Goal: Register for event/course

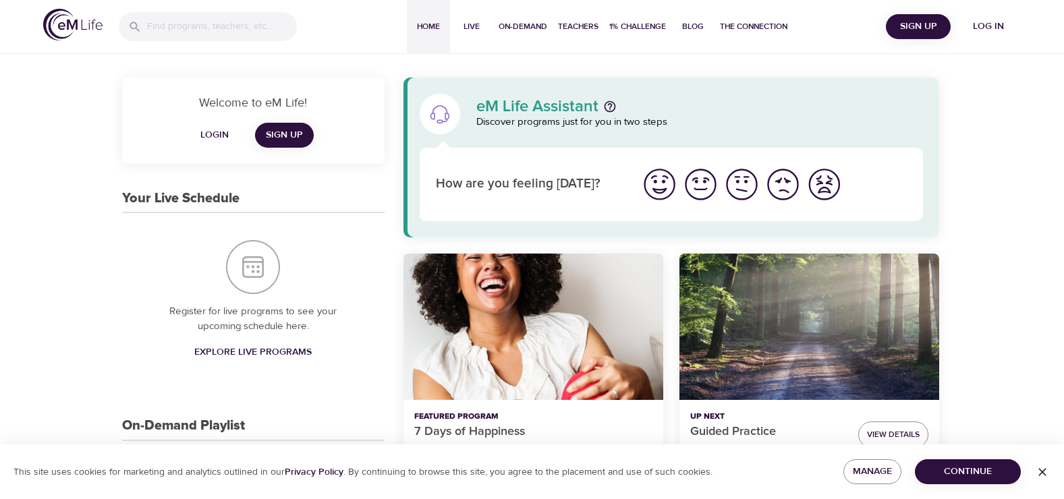
click at [221, 133] on span "Login" at bounding box center [214, 135] width 32 height 17
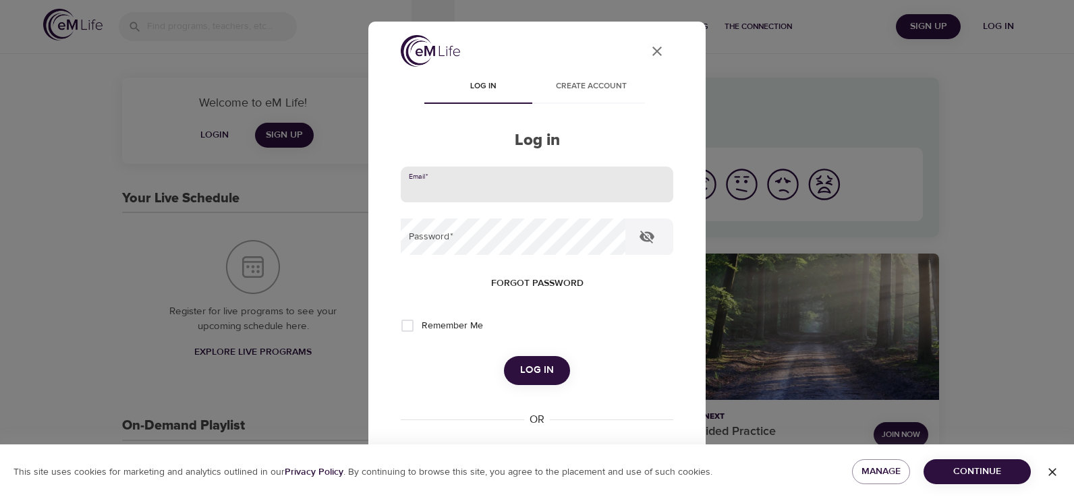
click at [422, 186] on input "email" at bounding box center [537, 185] width 273 height 36
type input "[EMAIL_ADDRESS][DOMAIN_NAME]"
click at [504, 356] on button "Log in" at bounding box center [537, 370] width 66 height 28
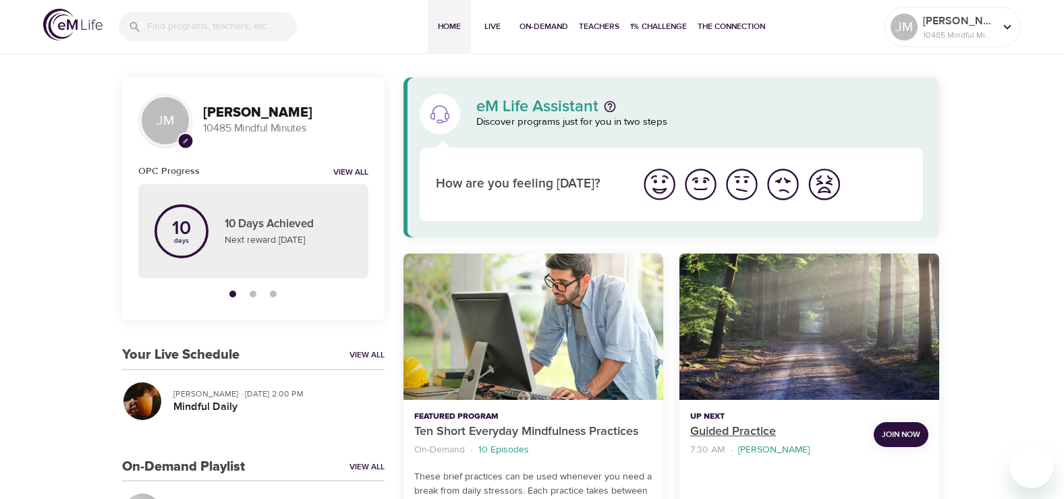
click at [712, 424] on p "Guided Practice" at bounding box center [776, 432] width 173 height 18
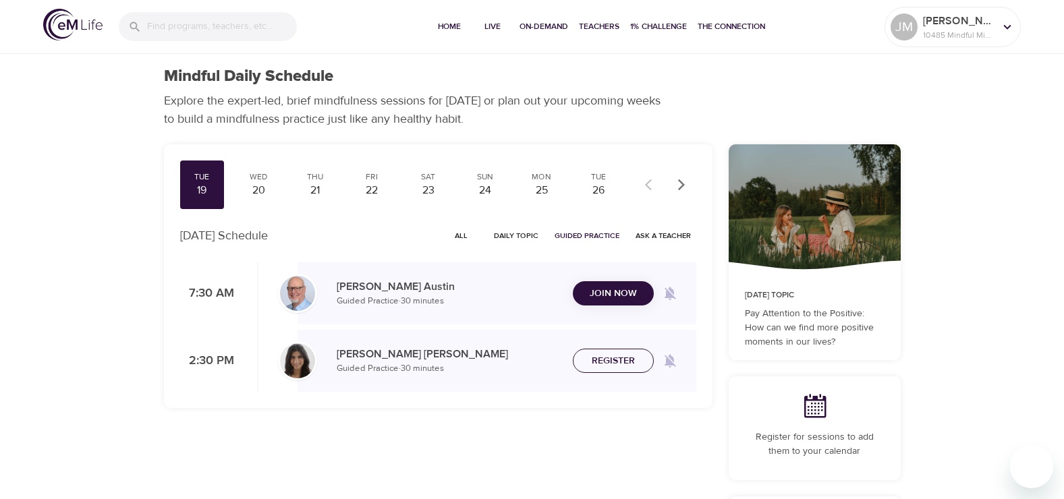
checkbox input "true"
click at [258, 181] on div "Wed 20" at bounding box center [258, 185] width 45 height 49
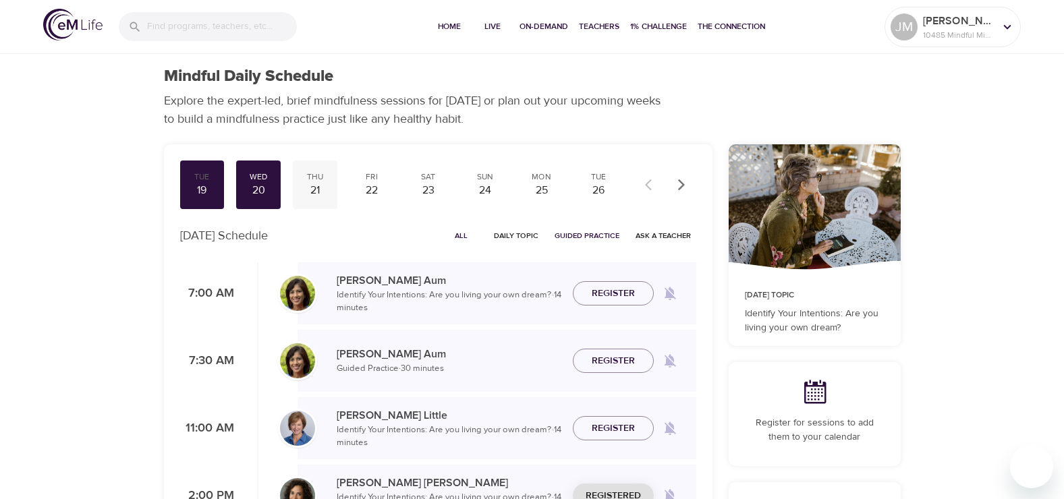
click at [309, 179] on div "Thu" at bounding box center [315, 176] width 34 height 11
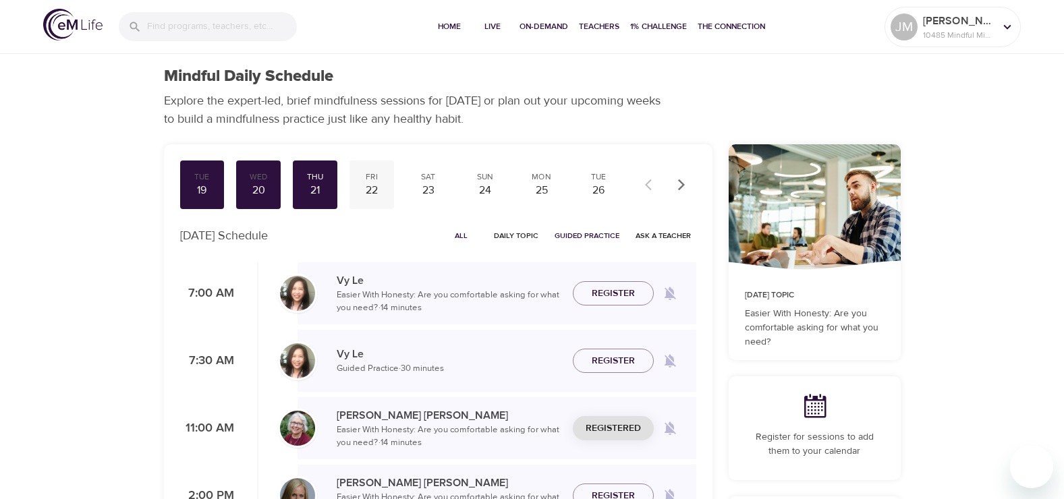
click at [367, 181] on div "Fri" at bounding box center [372, 176] width 34 height 11
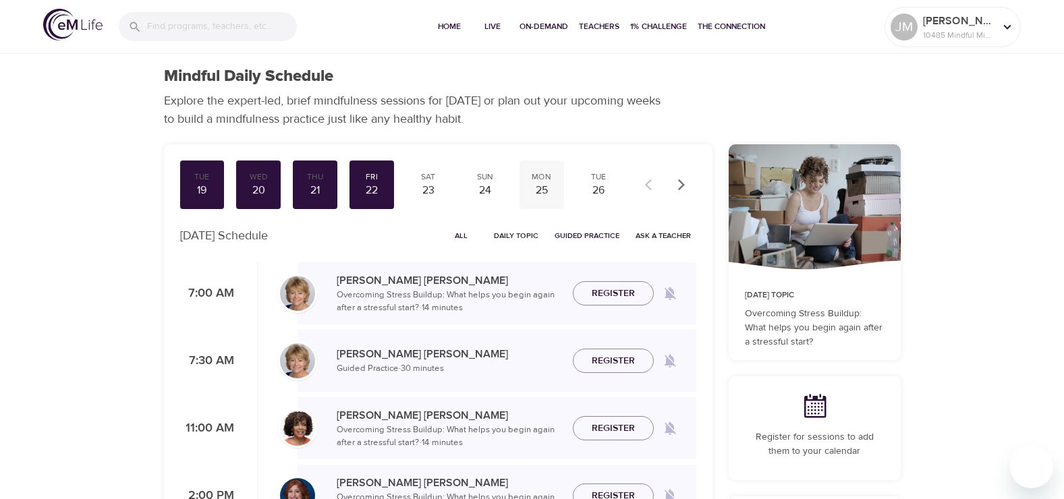
click at [549, 180] on div "Mon" at bounding box center [542, 176] width 34 height 11
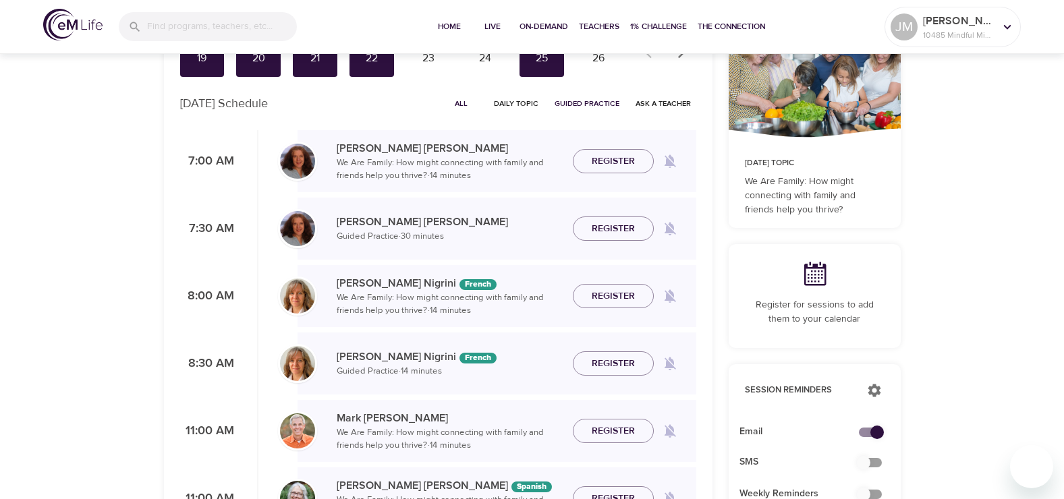
scroll to position [67, 0]
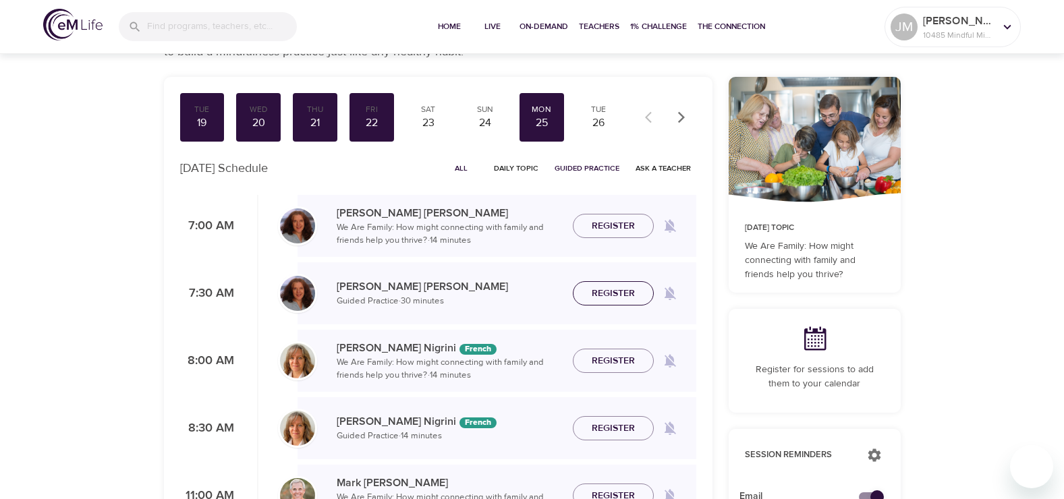
click at [605, 291] on span "Register" at bounding box center [613, 293] width 43 height 17
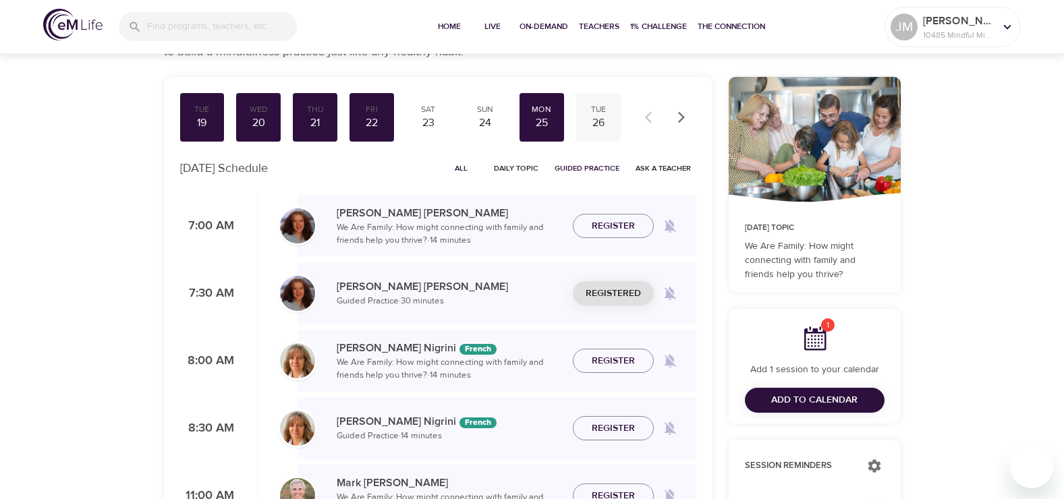
click at [596, 119] on div "26" at bounding box center [599, 123] width 34 height 16
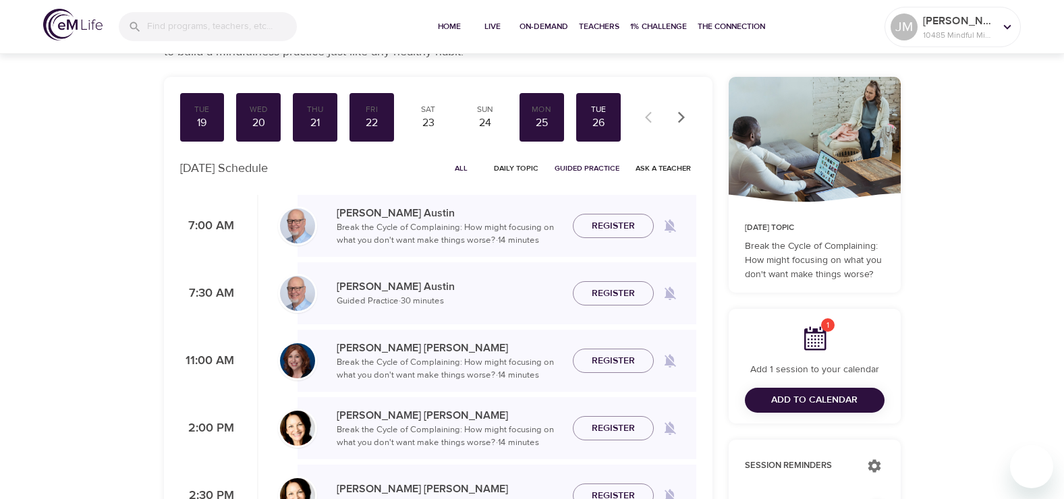
scroll to position [135, 0]
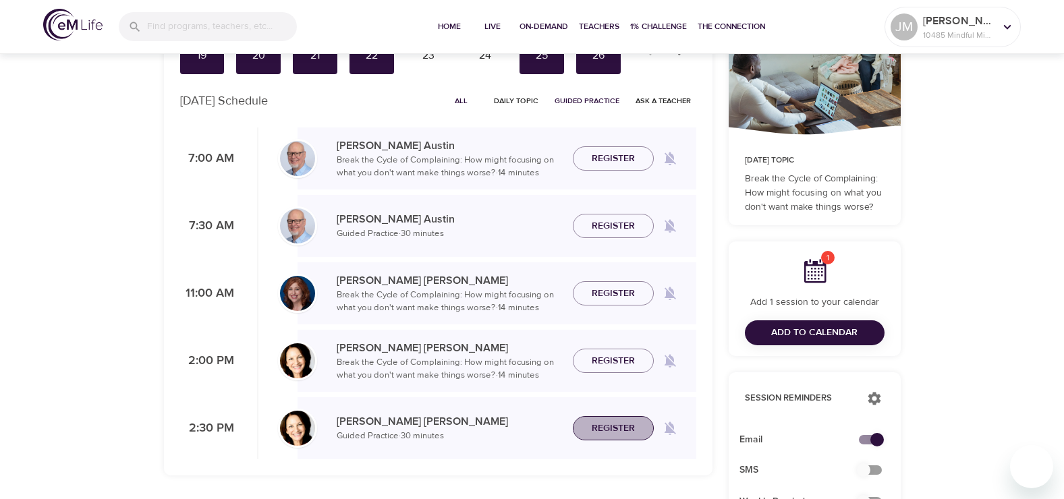
click at [616, 430] on span "Register" at bounding box center [613, 428] width 43 height 17
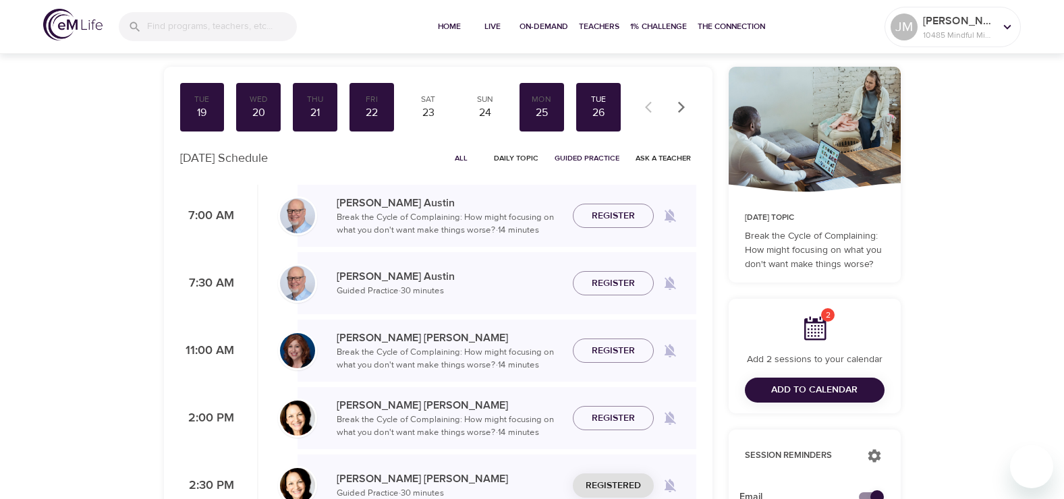
scroll to position [0, 0]
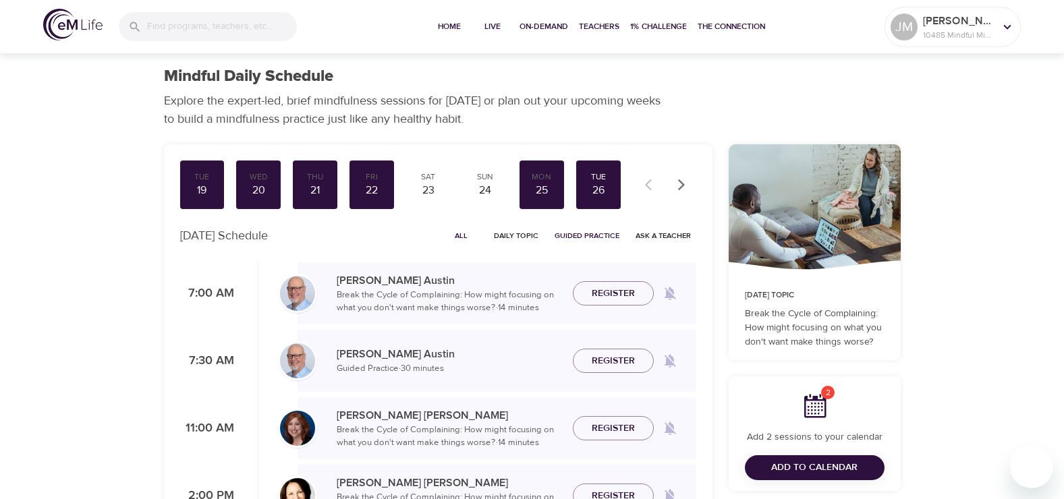
click at [679, 183] on icon "button" at bounding box center [681, 184] width 13 height 13
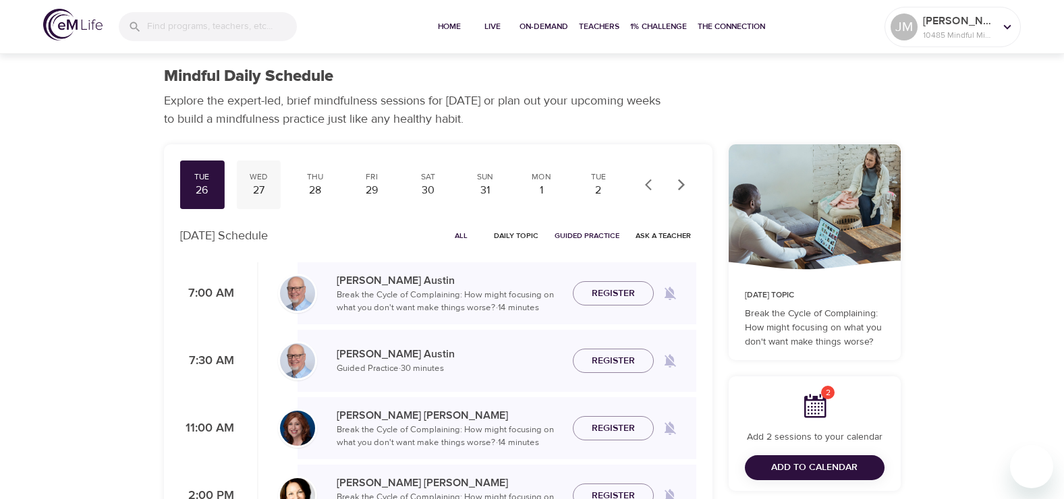
click at [258, 187] on div "27" at bounding box center [259, 191] width 34 height 16
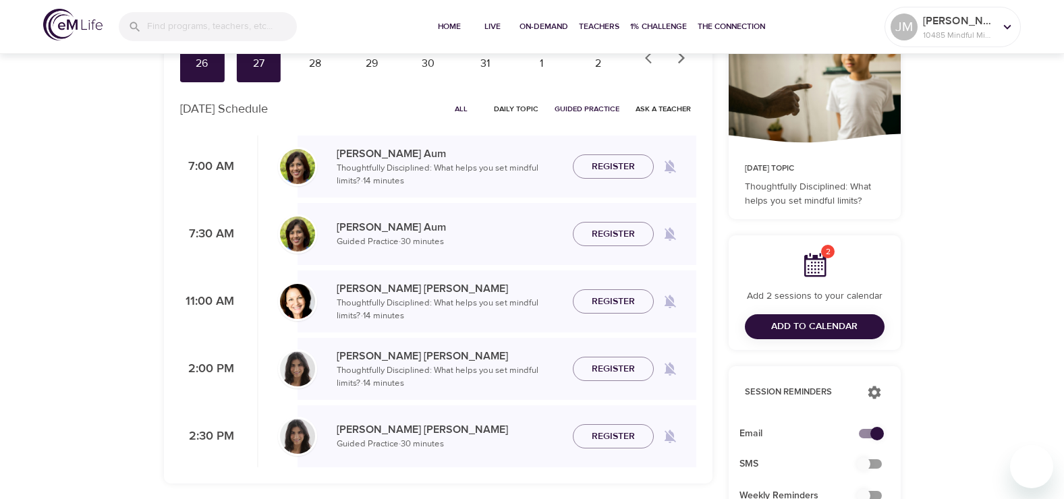
scroll to position [135, 0]
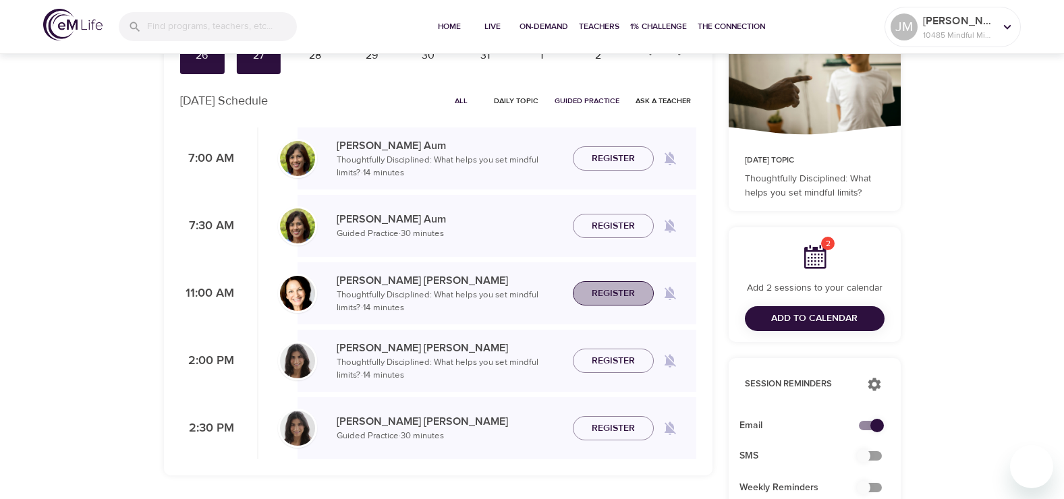
click at [623, 294] on span "Register" at bounding box center [613, 293] width 43 height 17
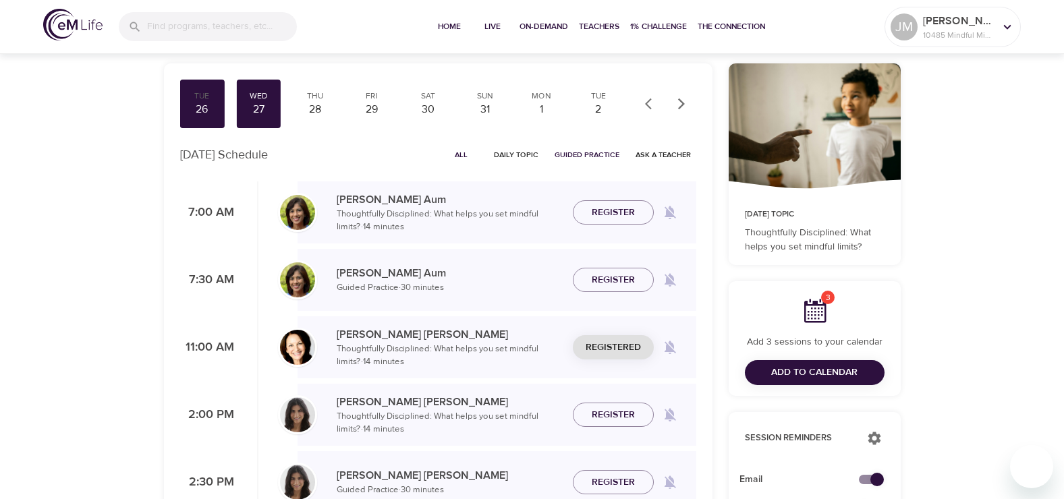
scroll to position [0, 0]
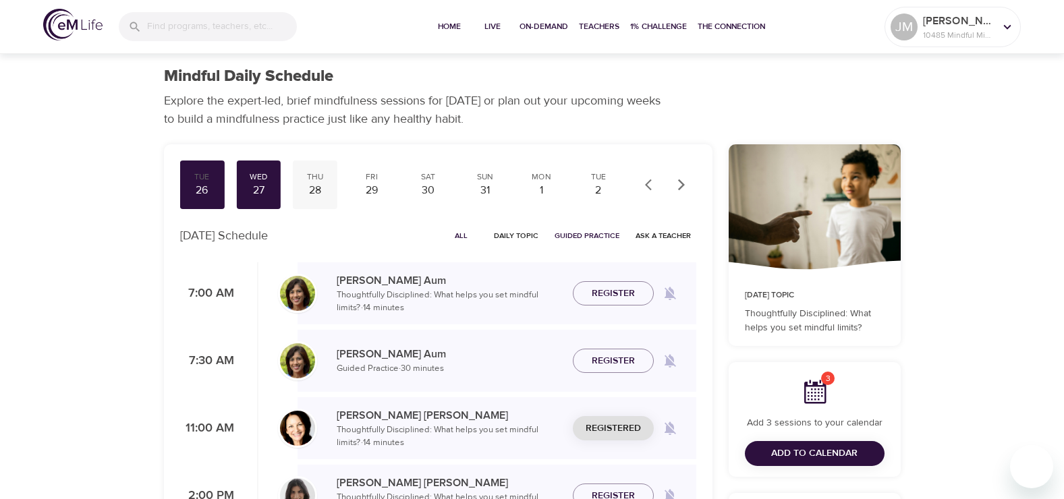
click at [315, 180] on div "Thu" at bounding box center [315, 176] width 34 height 11
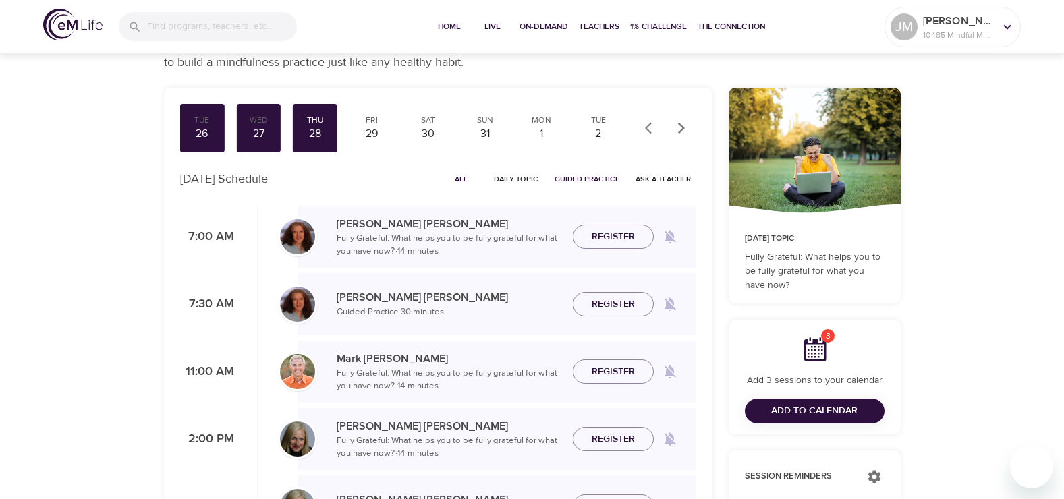
scroll to position [135, 0]
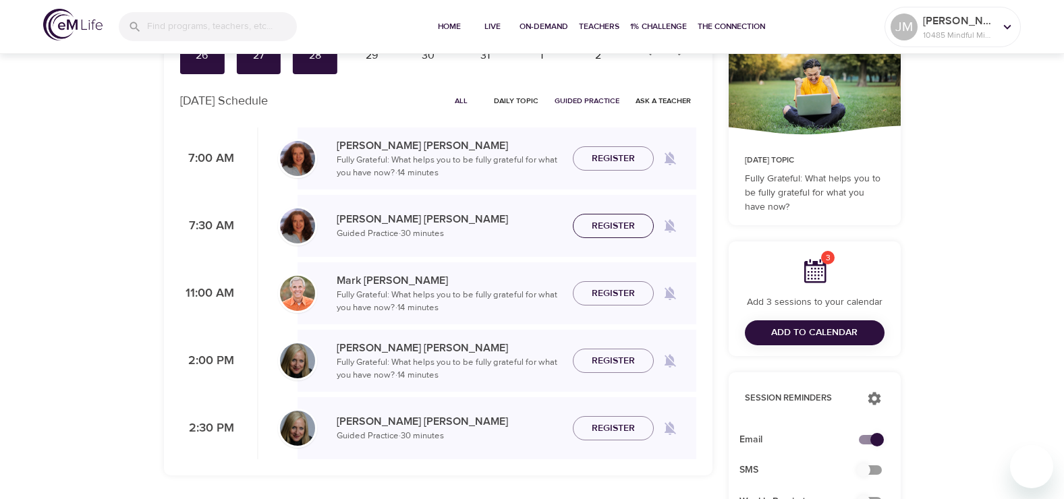
click at [613, 221] on span "Register" at bounding box center [613, 226] width 43 height 17
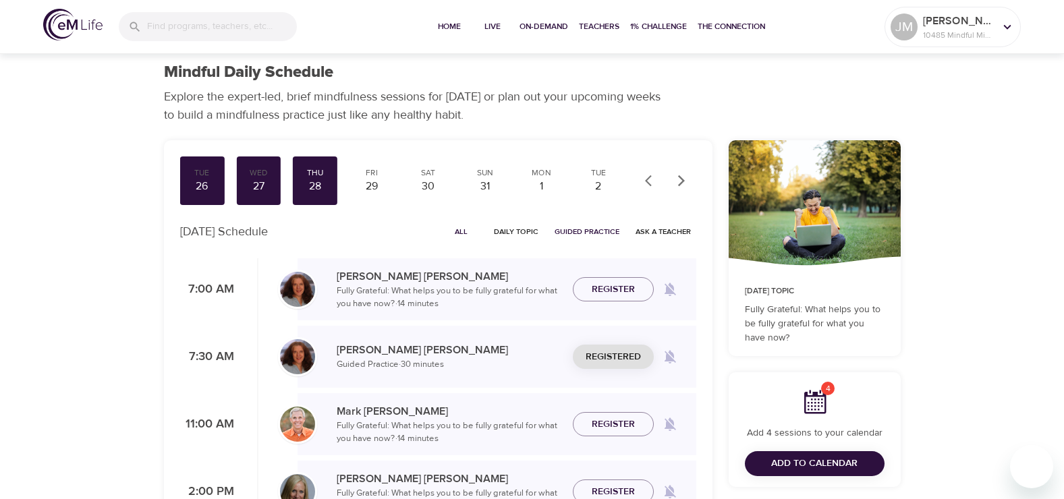
scroll to position [0, 0]
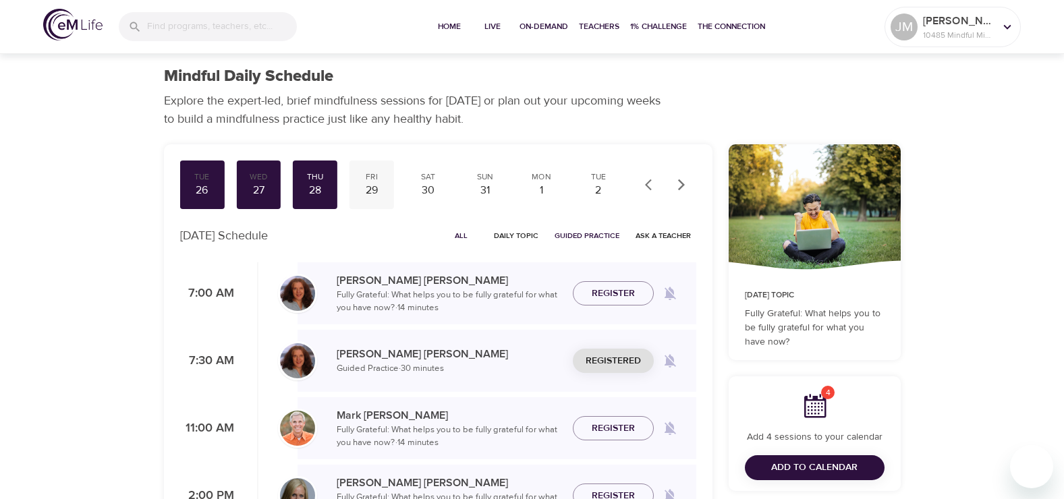
click at [366, 180] on div "Fri" at bounding box center [372, 176] width 34 height 11
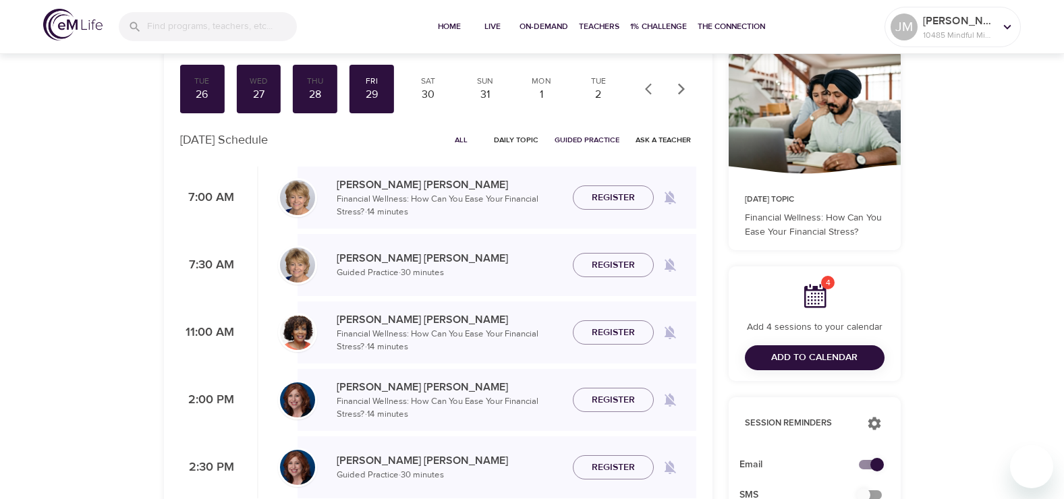
scroll to position [135, 0]
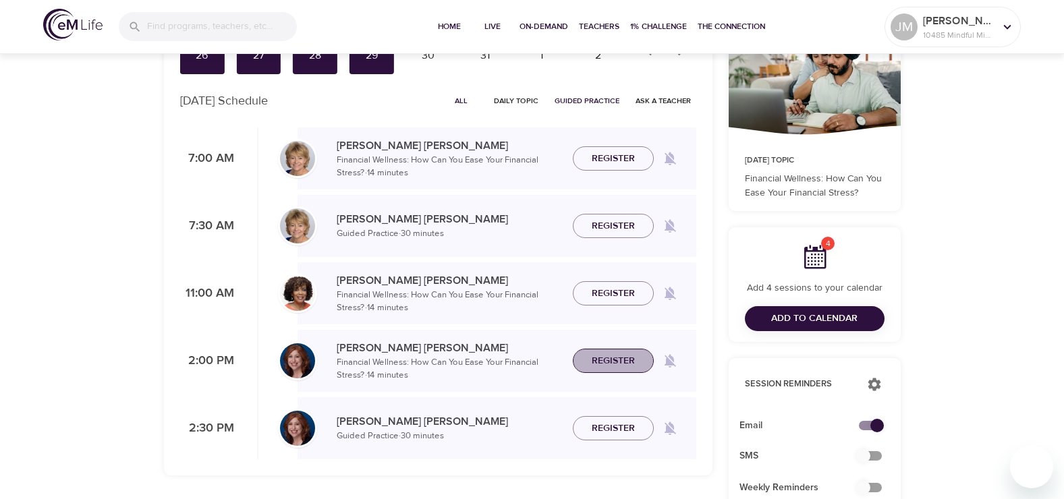
click at [622, 360] on span "Register" at bounding box center [613, 361] width 43 height 17
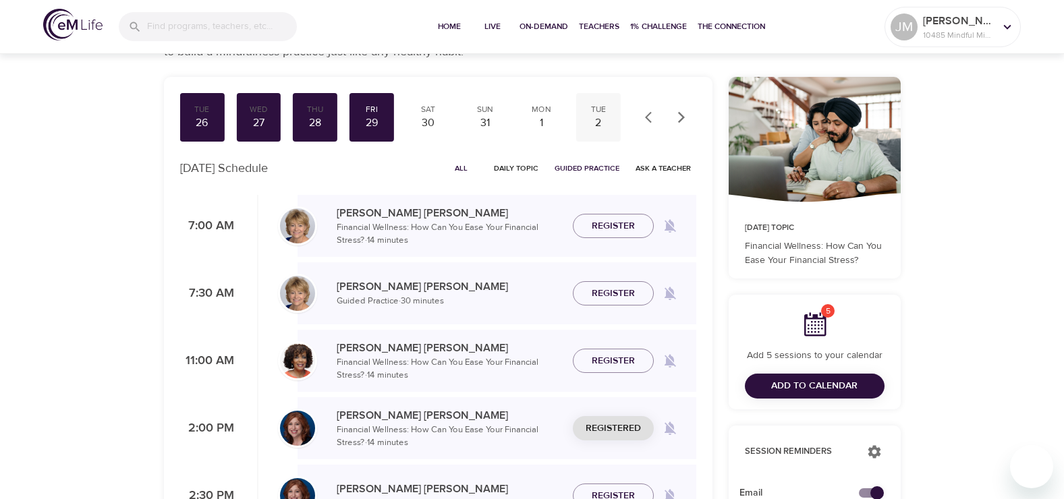
click at [597, 115] on div "2" at bounding box center [599, 123] width 34 height 16
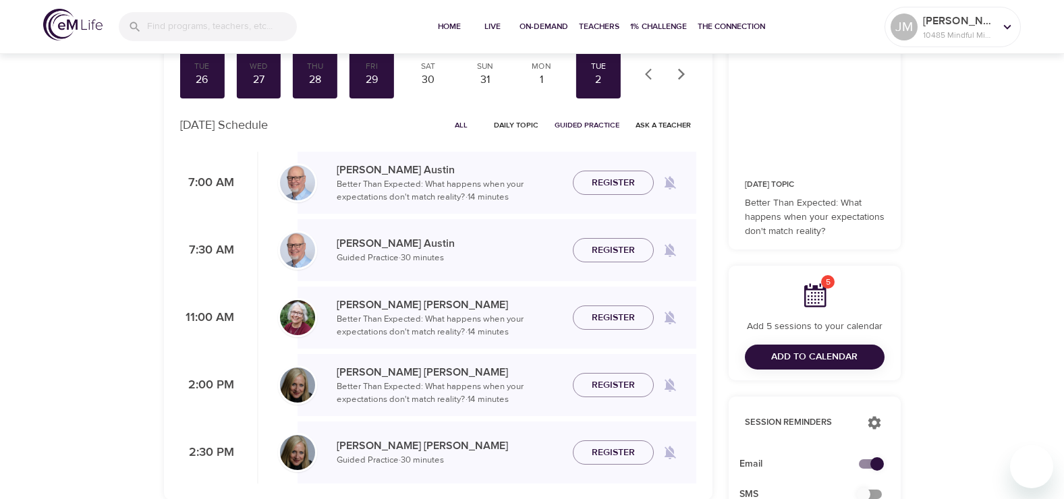
scroll to position [135, 0]
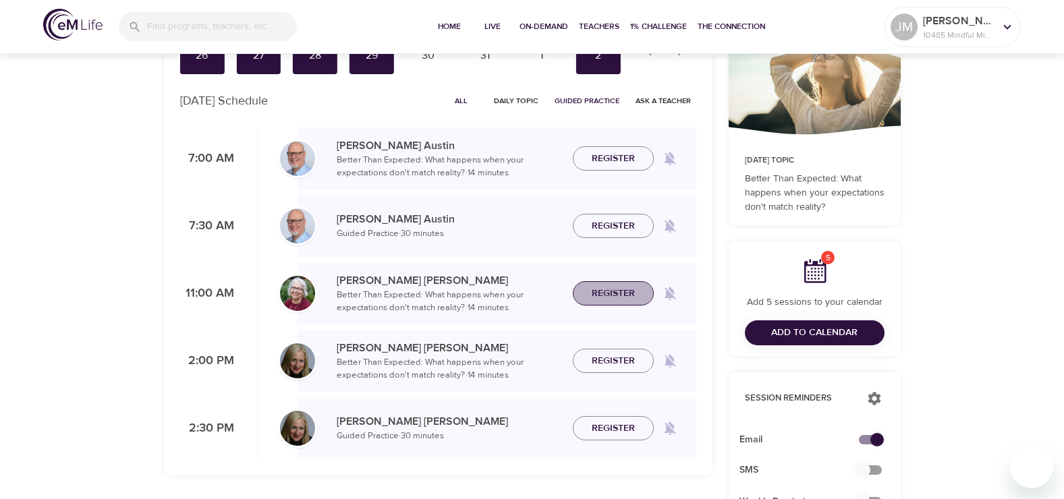
click at [606, 288] on span "Register" at bounding box center [613, 293] width 43 height 17
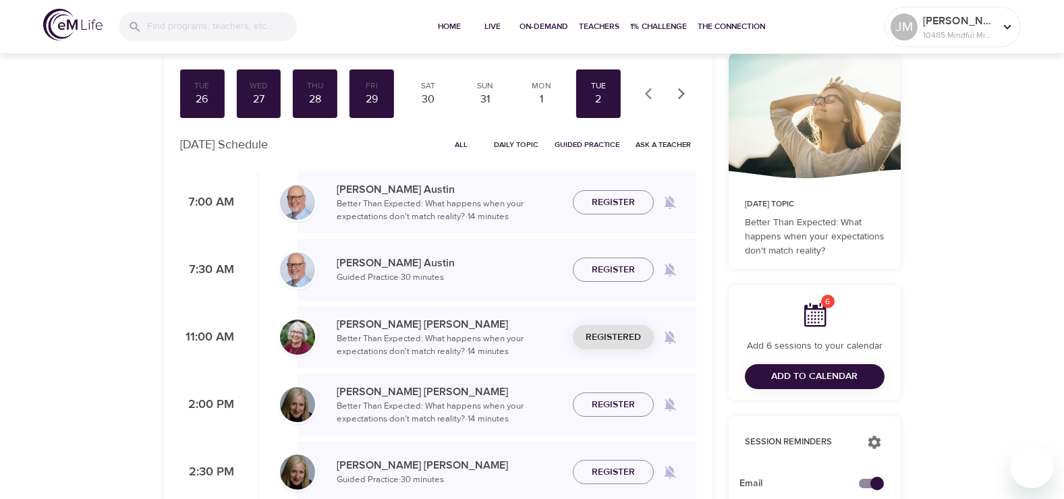
scroll to position [67, 0]
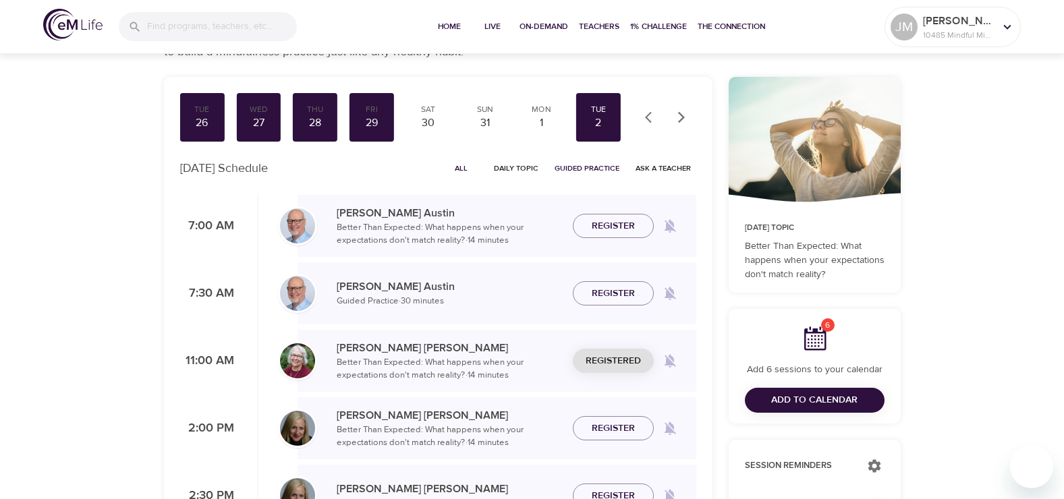
click at [685, 114] on icon "button" at bounding box center [681, 117] width 13 height 13
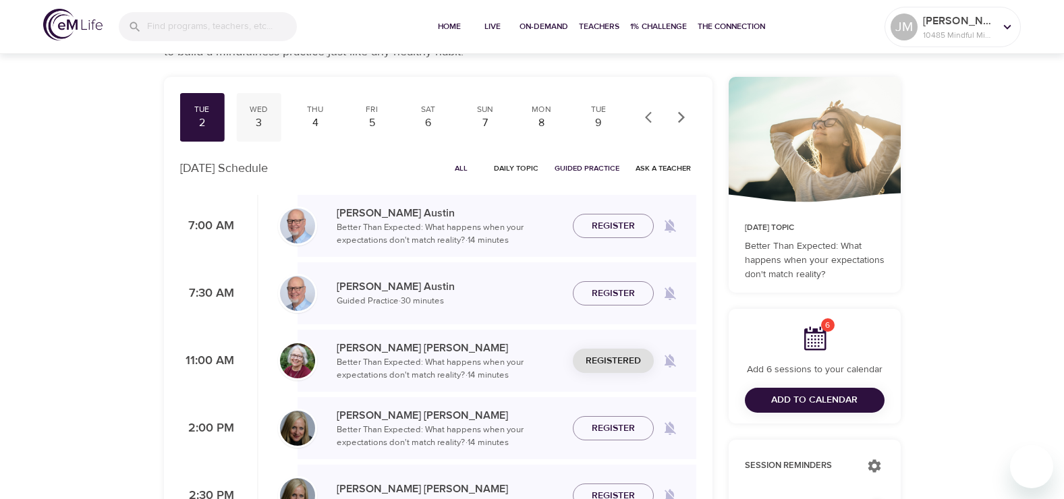
click at [265, 114] on div "Wed" at bounding box center [259, 109] width 34 height 11
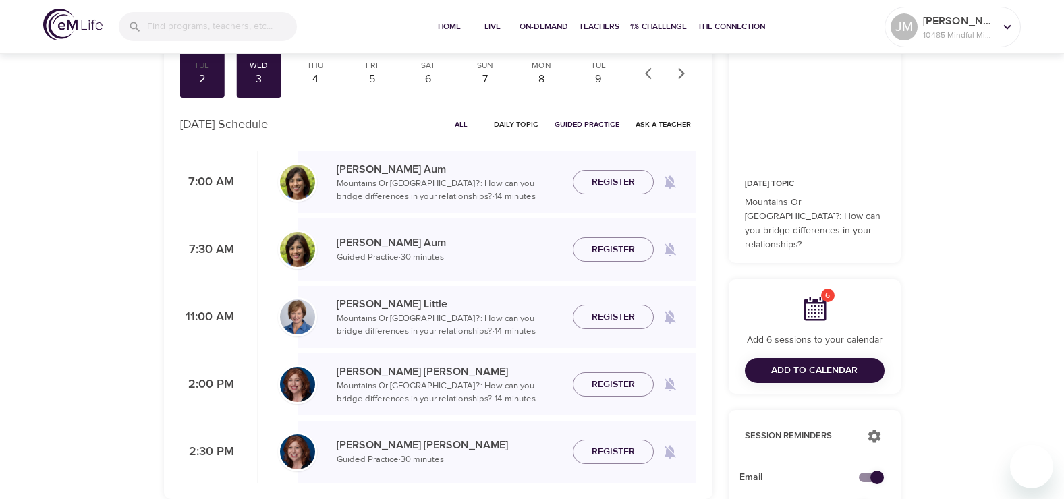
scroll to position [135, 0]
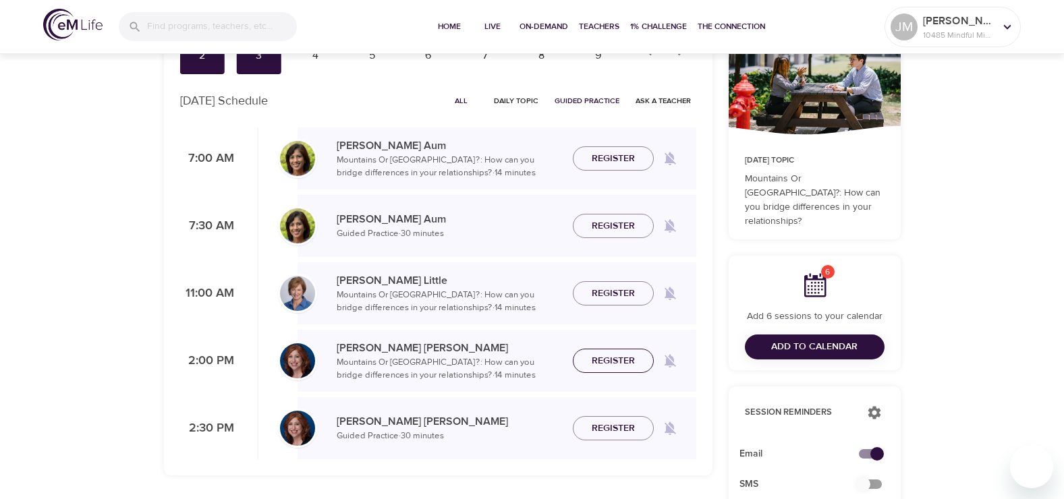
click at [618, 360] on span "Register" at bounding box center [613, 361] width 43 height 17
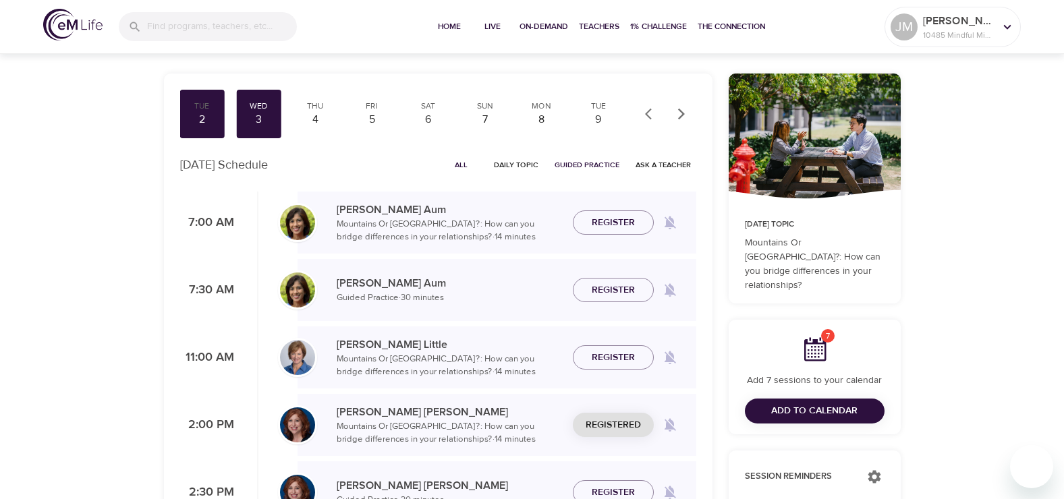
scroll to position [0, 0]
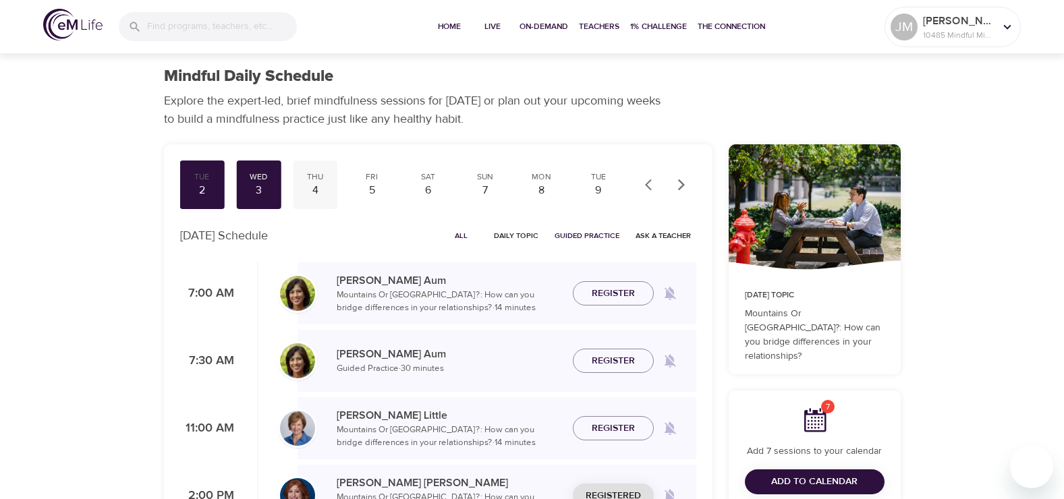
click at [316, 179] on div "Thu" at bounding box center [315, 176] width 34 height 11
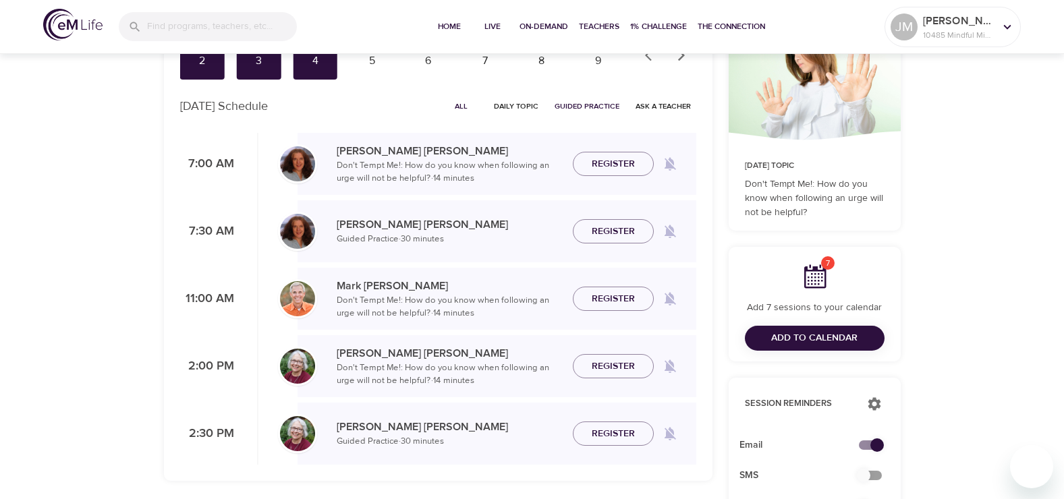
scroll to position [135, 0]
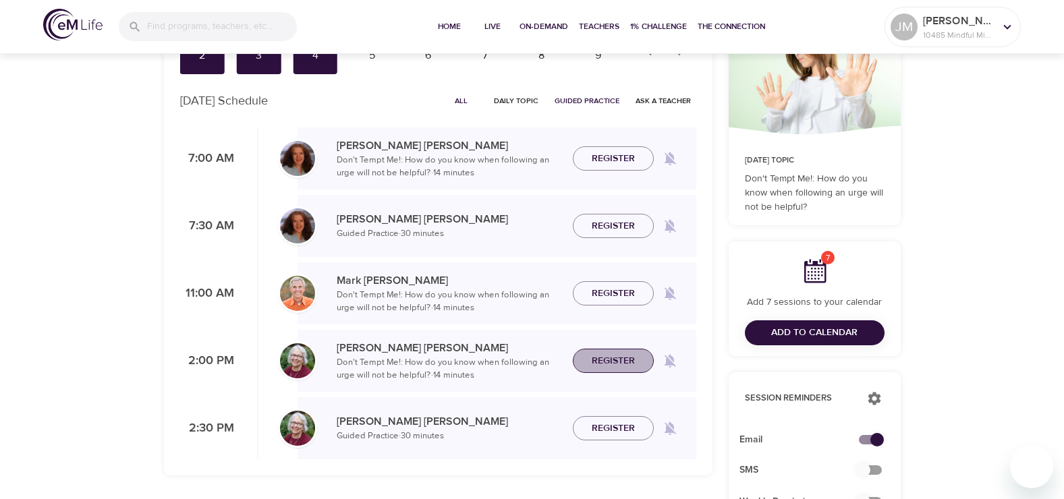
click at [604, 358] on span "Register" at bounding box center [613, 361] width 43 height 17
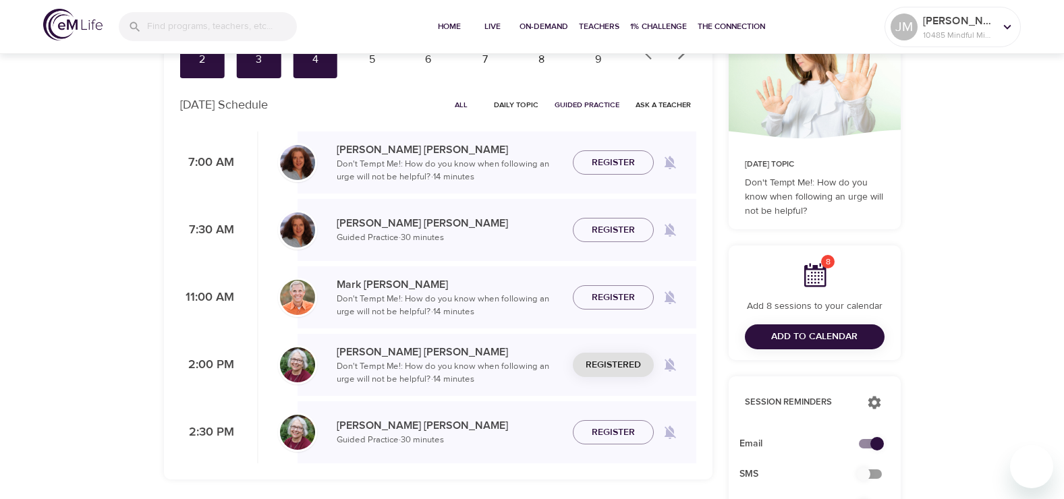
scroll to position [0, 0]
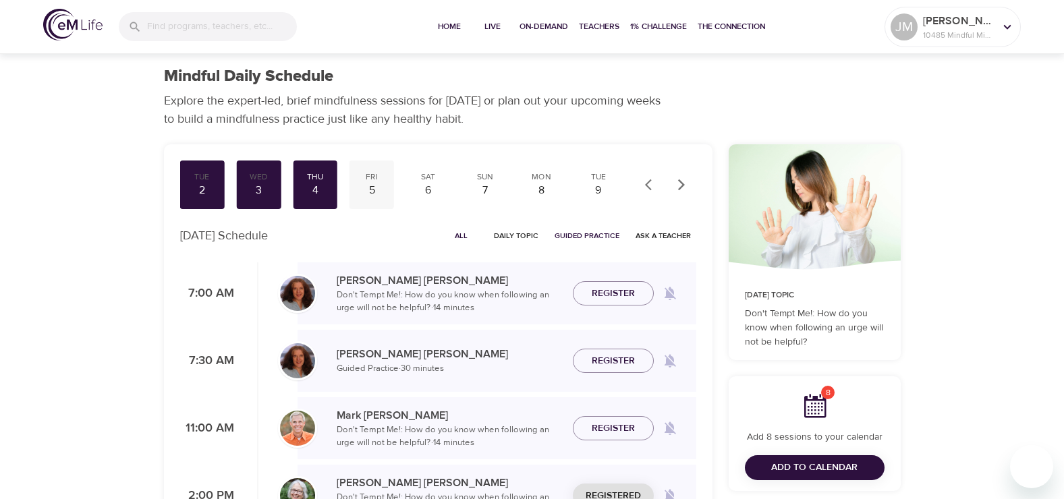
click at [373, 188] on div "5" at bounding box center [372, 191] width 34 height 16
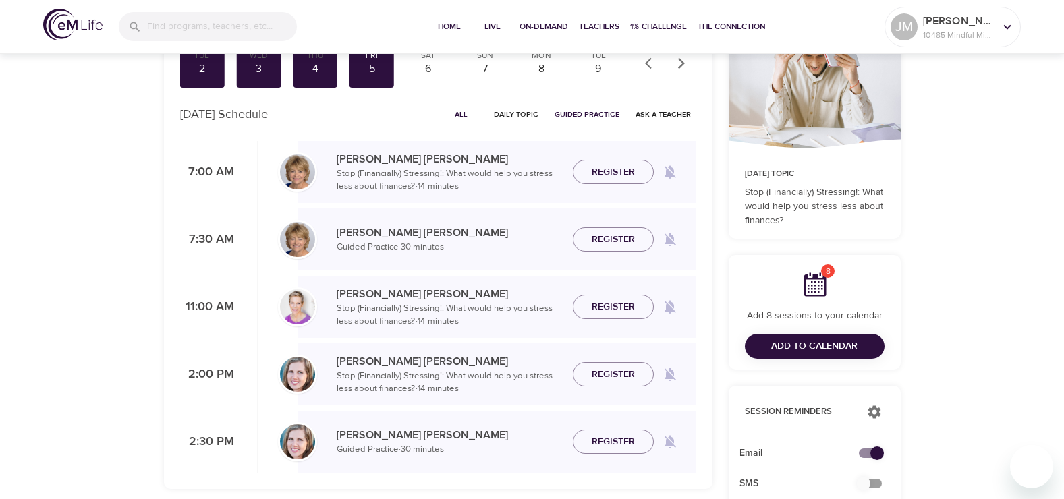
scroll to position [135, 0]
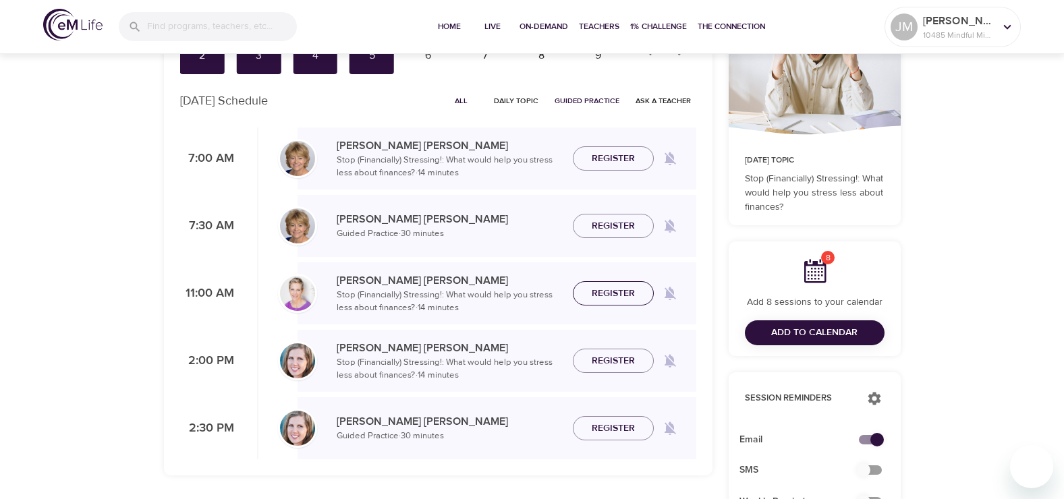
click at [601, 285] on span "Register" at bounding box center [613, 293] width 43 height 17
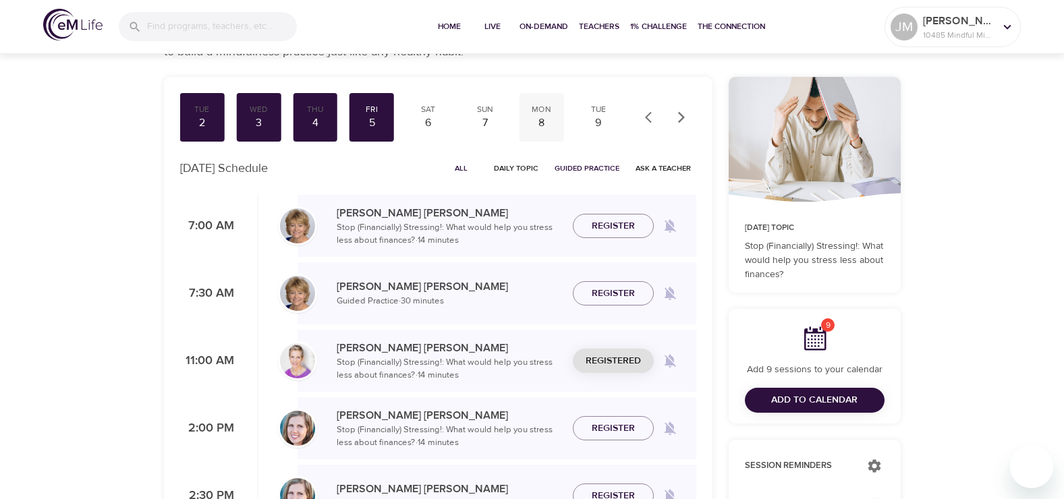
click at [544, 118] on div "8" at bounding box center [542, 123] width 34 height 16
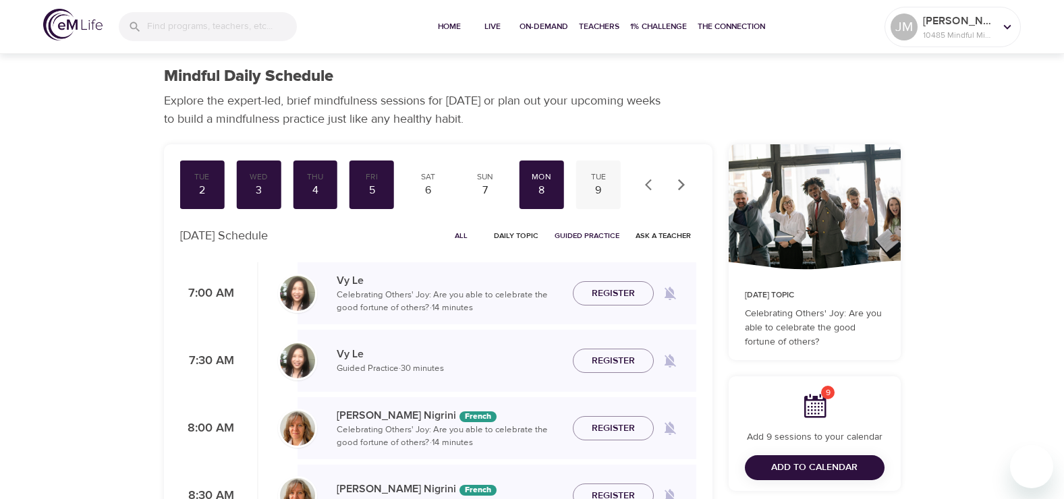
click at [592, 180] on div "Tue" at bounding box center [599, 176] width 34 height 11
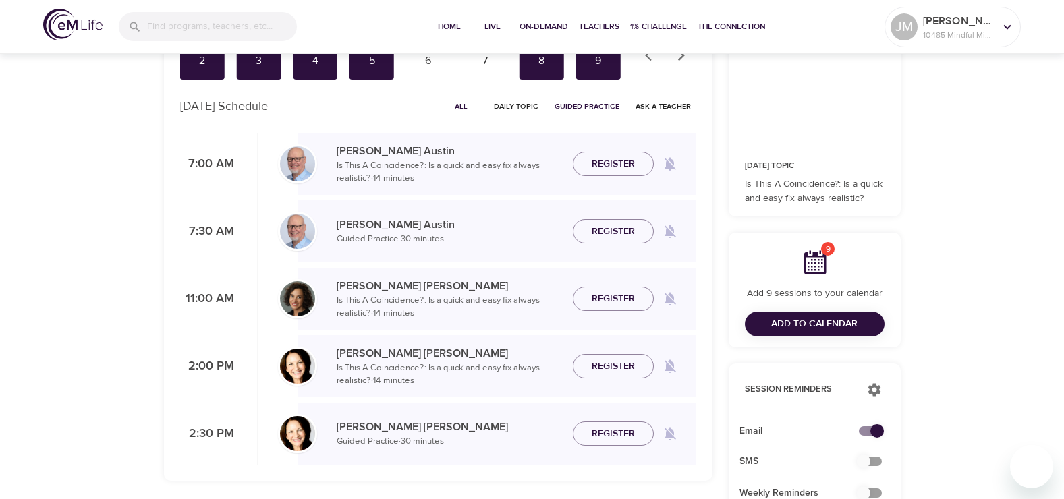
scroll to position [135, 0]
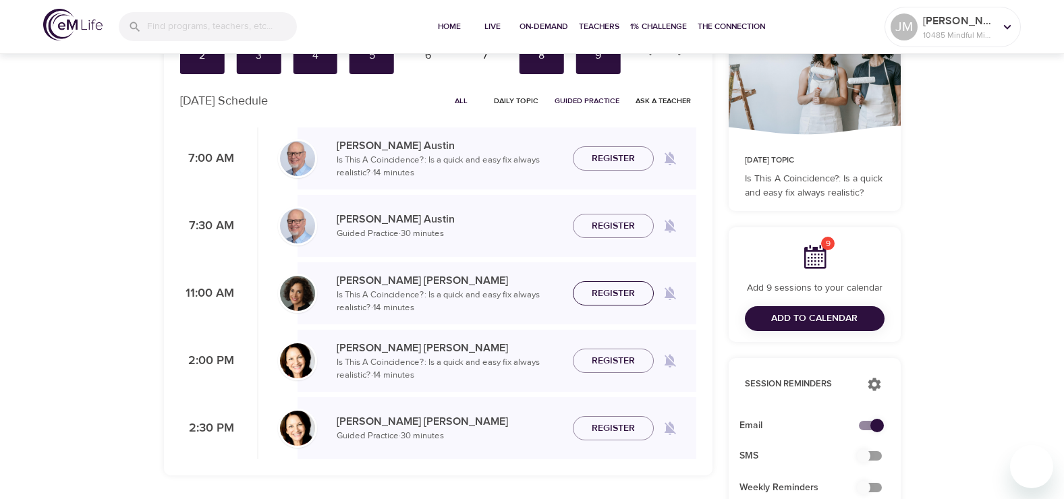
click at [598, 288] on span "Register" at bounding box center [613, 293] width 43 height 17
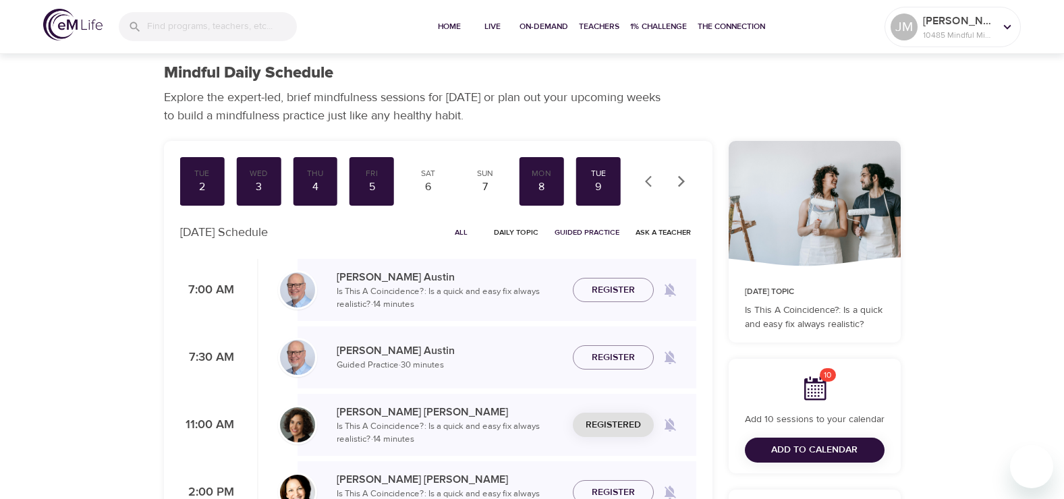
scroll to position [0, 0]
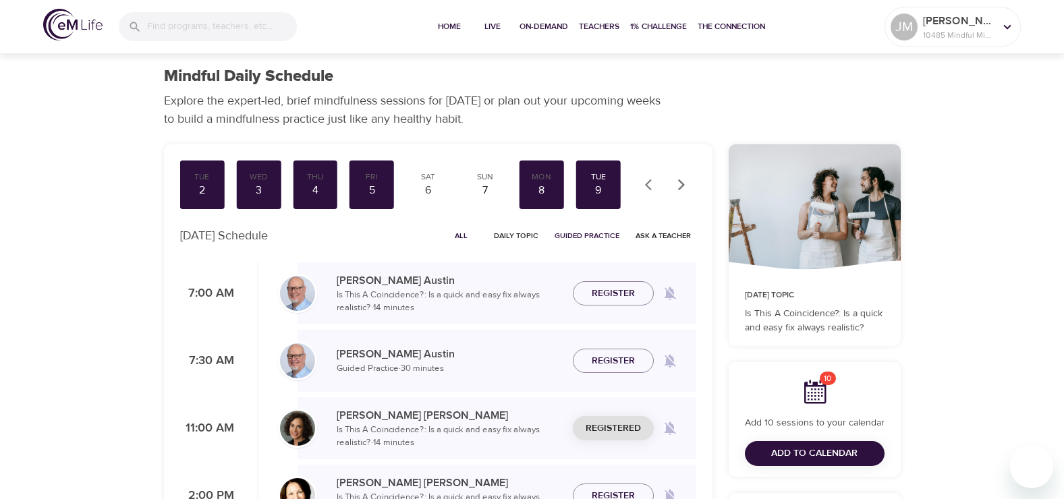
click at [683, 187] on icon "button" at bounding box center [681, 184] width 13 height 13
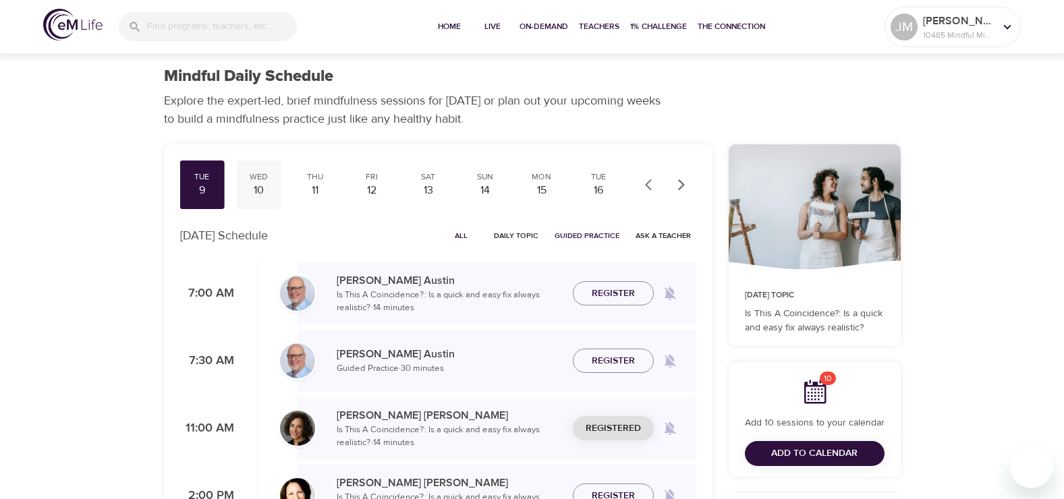
click at [258, 187] on div "10" at bounding box center [259, 191] width 34 height 16
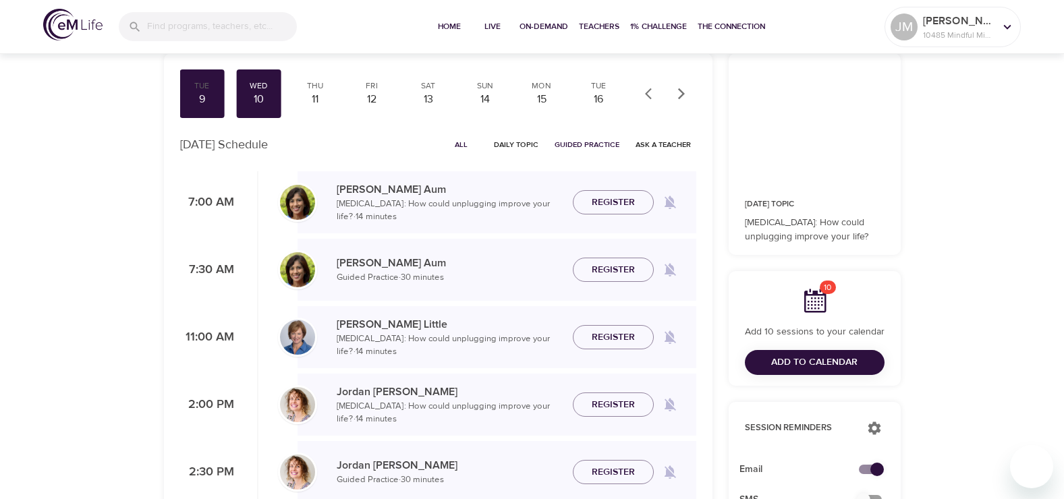
scroll to position [67, 0]
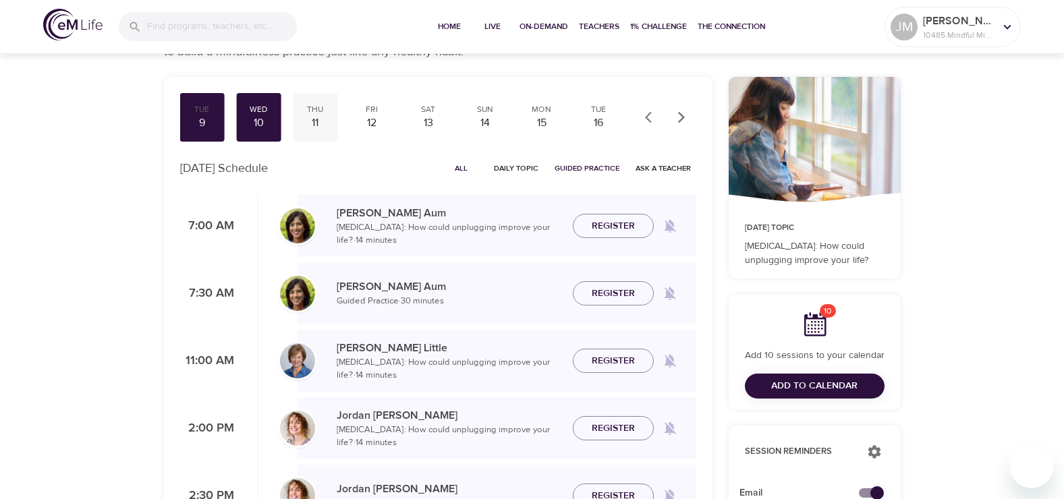
click at [320, 123] on div "11" at bounding box center [315, 123] width 34 height 16
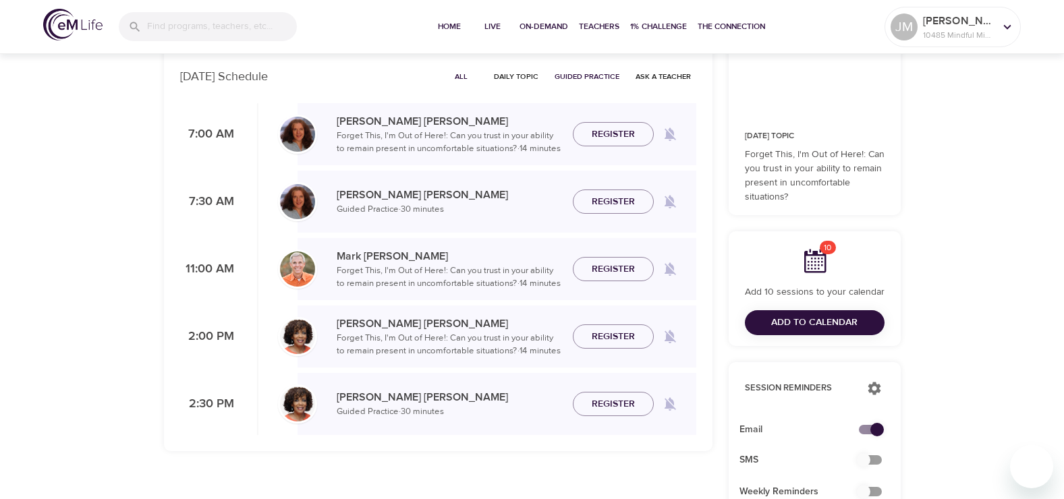
scroll to position [135, 0]
